Goal: Task Accomplishment & Management: Manage account settings

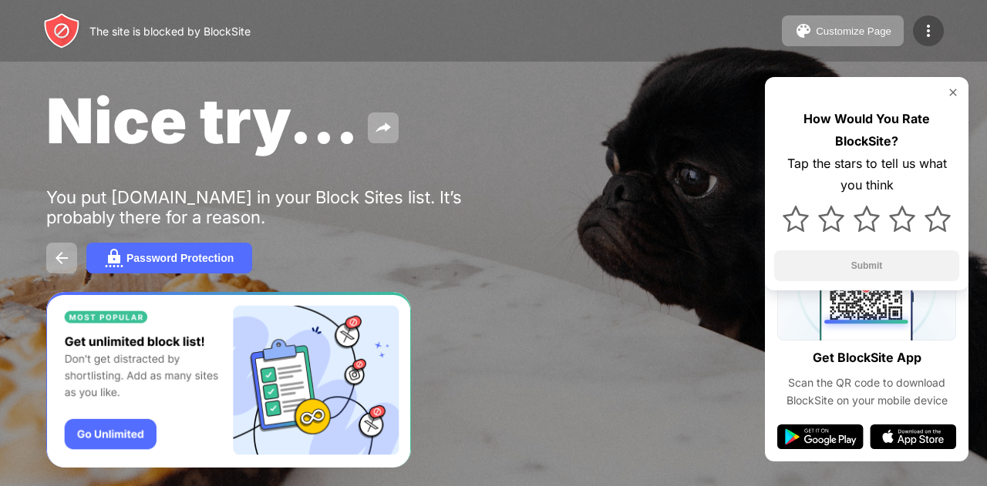
click at [925, 25] on img at bounding box center [928, 31] width 19 height 19
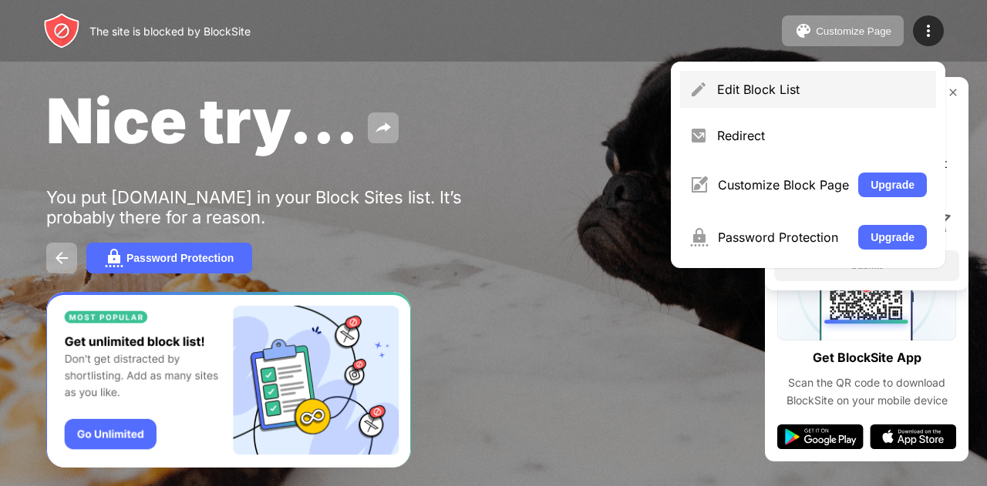
click at [787, 81] on div "Edit Block List" at bounding box center [808, 89] width 256 height 37
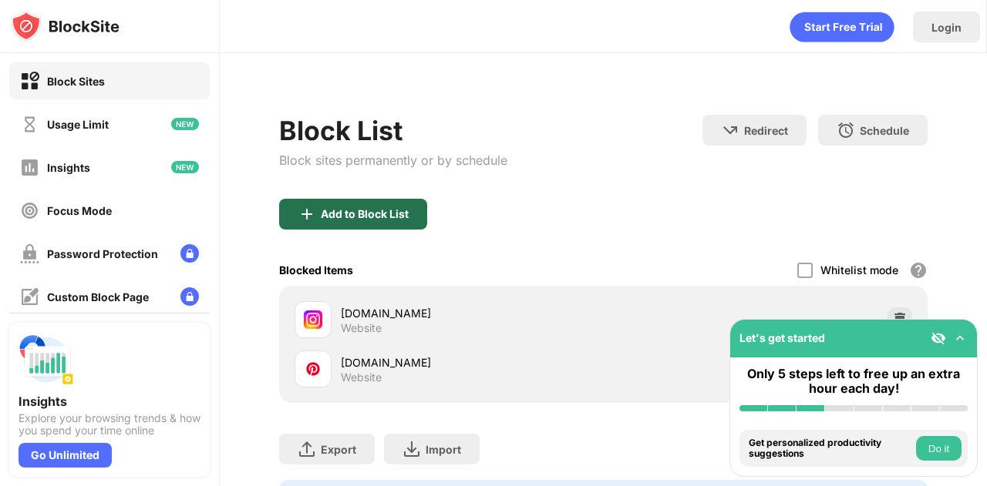
click at [356, 218] on div "Add to Block List" at bounding box center [365, 214] width 88 height 12
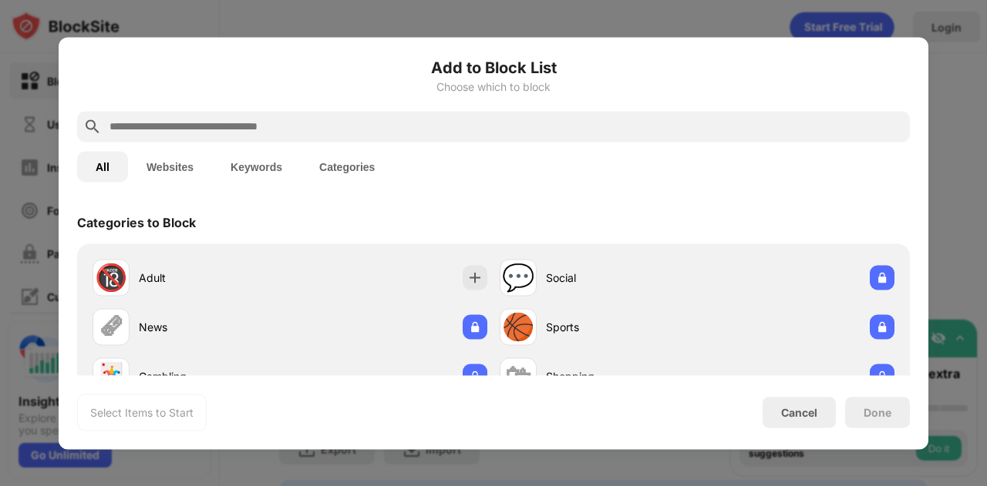
click at [318, 129] on input "text" at bounding box center [506, 126] width 796 height 19
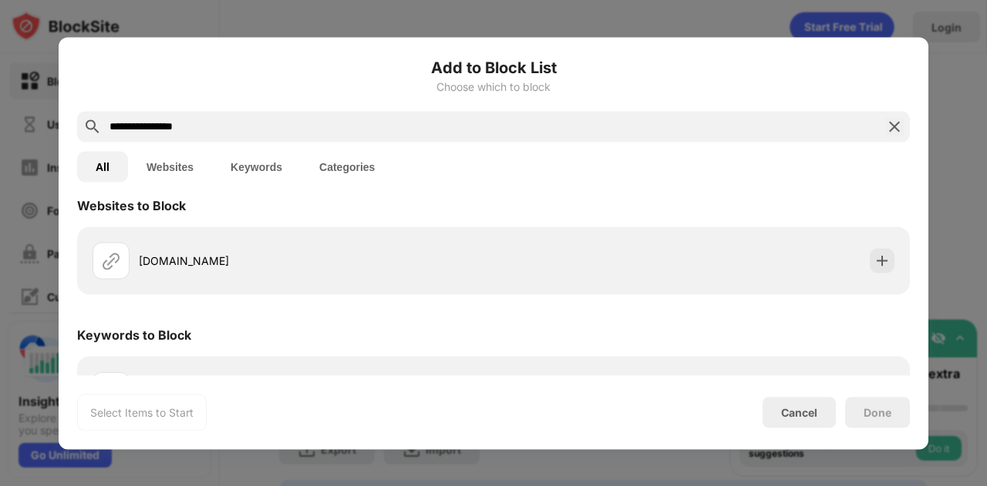
scroll to position [11, 0]
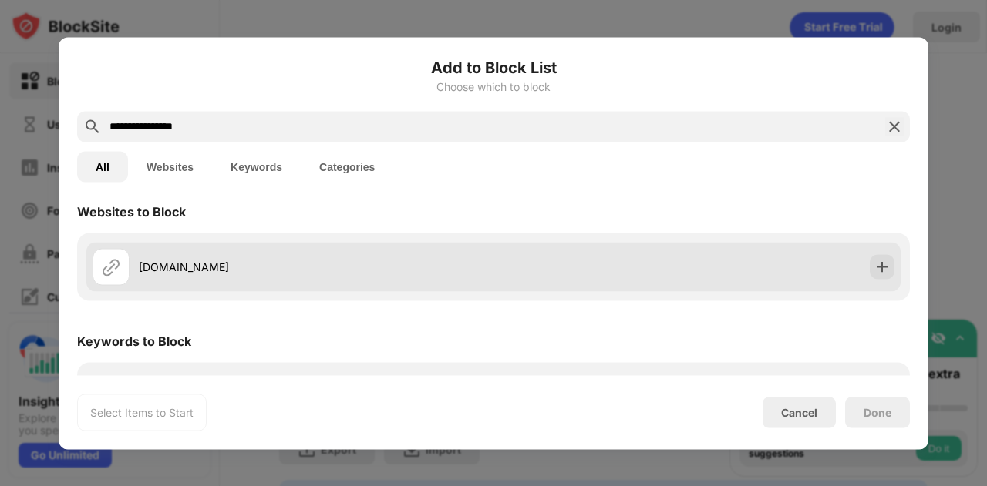
type input "**********"
click at [228, 266] on div "[DOMAIN_NAME]" at bounding box center [316, 267] width 355 height 16
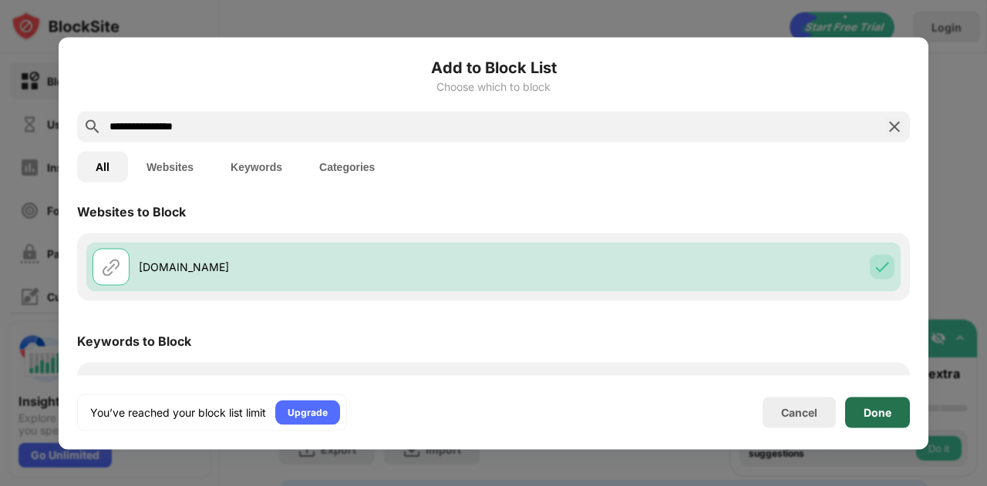
click at [890, 406] on div "Done" at bounding box center [877, 412] width 28 height 12
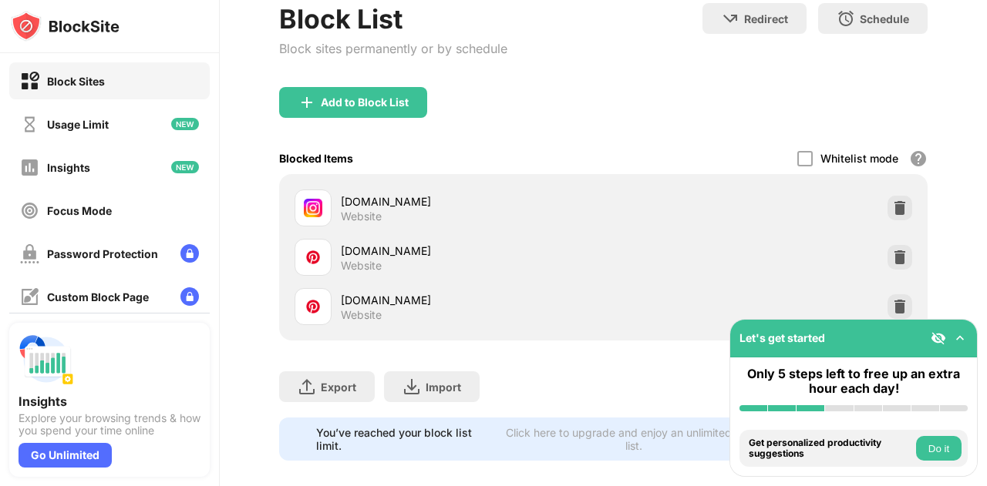
scroll to position [113, 0]
click at [892, 252] on img at bounding box center [899, 256] width 15 height 15
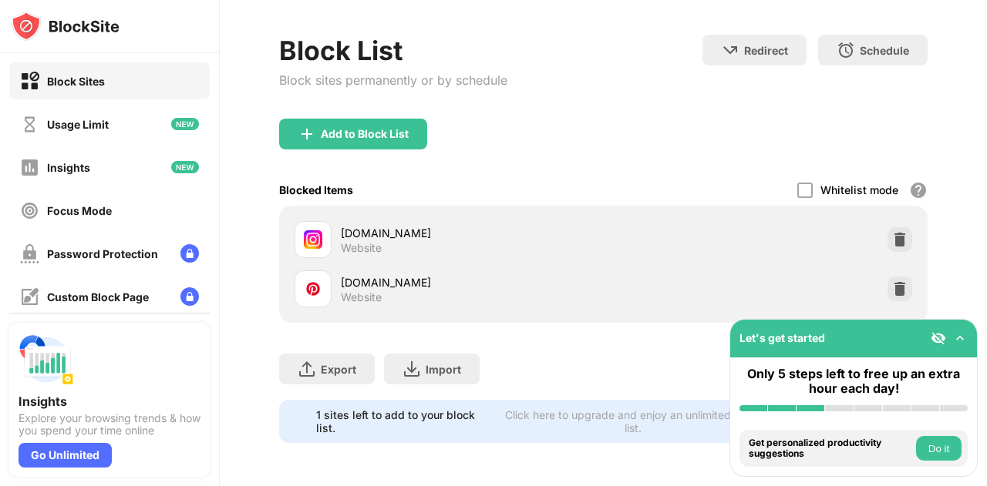
scroll to position [91, 0]
click at [406, 128] on div "Add to Block List" at bounding box center [365, 134] width 88 height 12
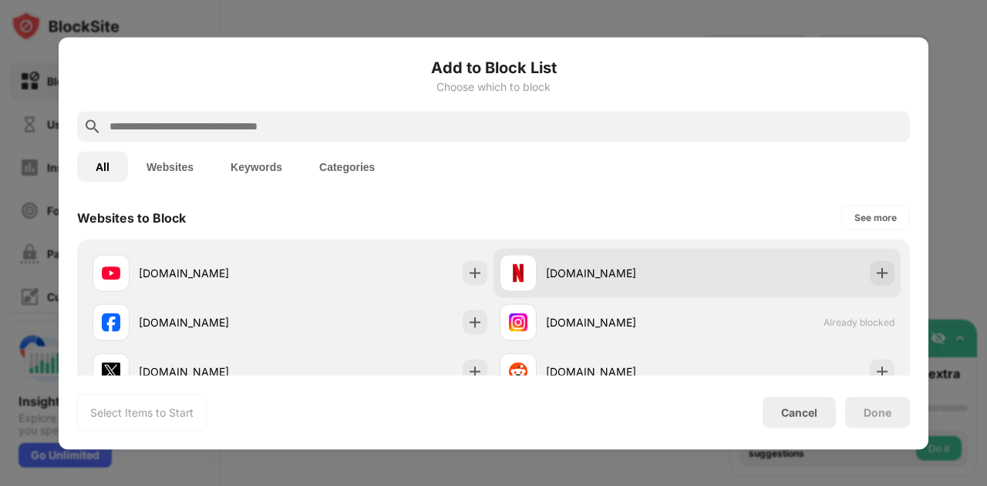
scroll to position [377, 0]
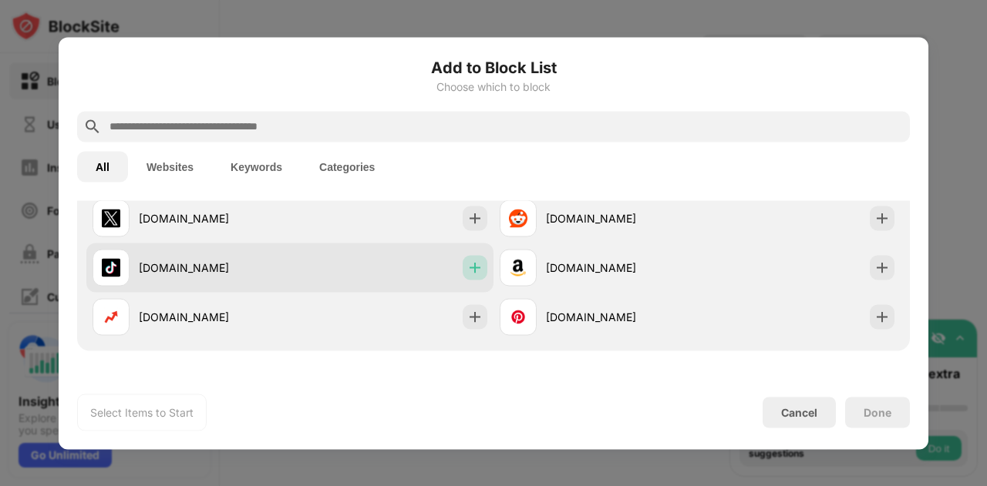
click at [470, 264] on img at bounding box center [474, 267] width 15 height 15
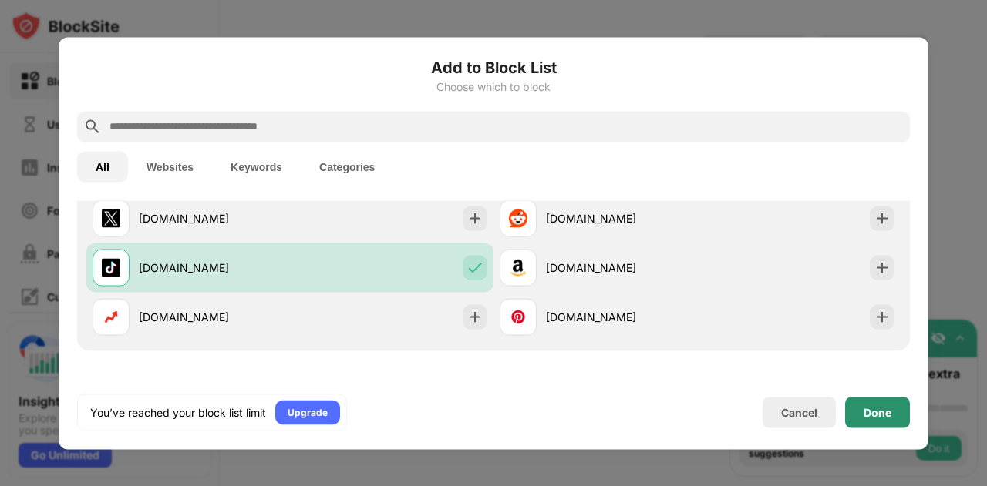
click at [865, 412] on div "Done" at bounding box center [877, 412] width 28 height 12
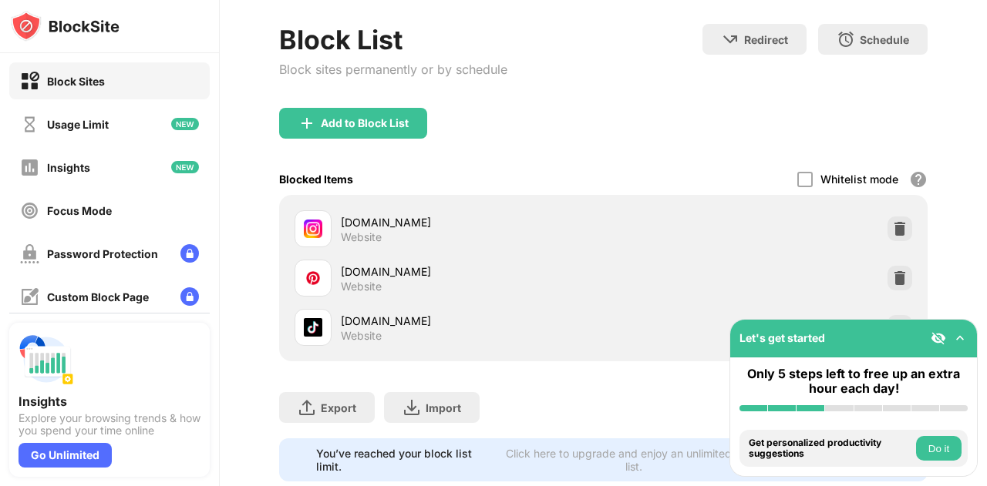
scroll to position [113, 0]
